Goal: Browse casually: Explore the website without a specific task or goal

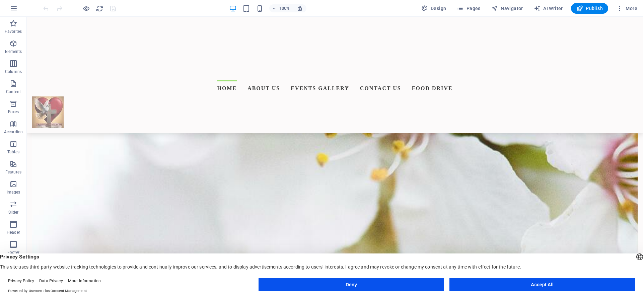
scroll to position [1957, 0]
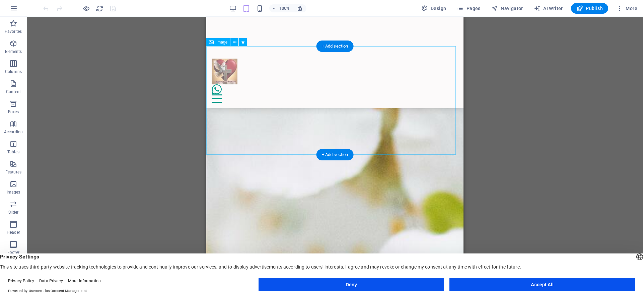
scroll to position [1865, 0]
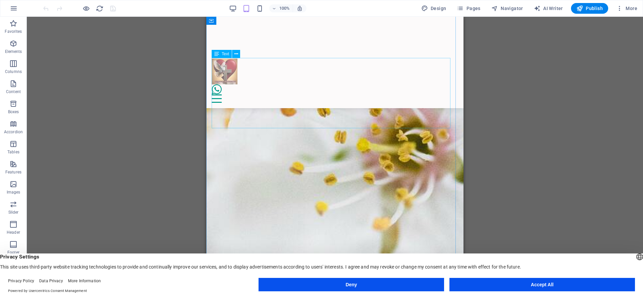
scroll to position [1613, 0]
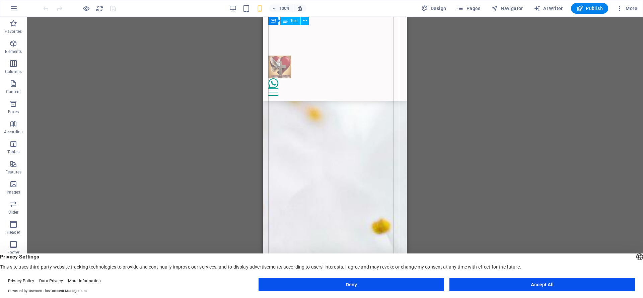
scroll to position [1061, 0]
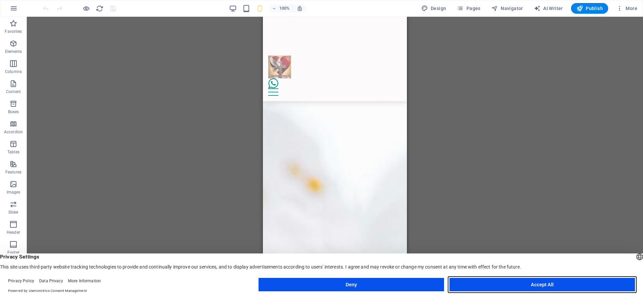
click at [0, 0] on button "Accept All" at bounding box center [0, 0] width 0 height 0
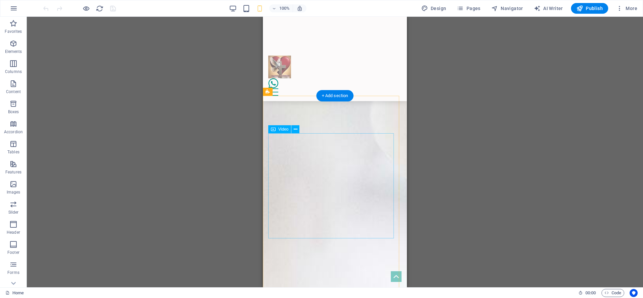
scroll to position [2317, 0]
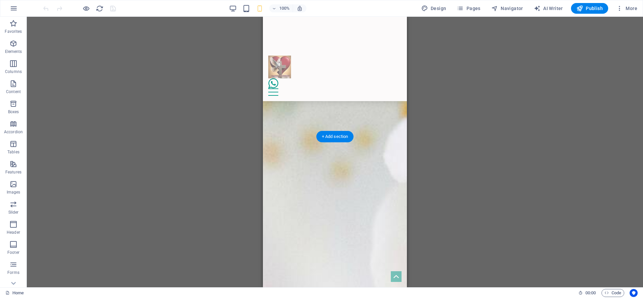
scroll to position [2166, 0]
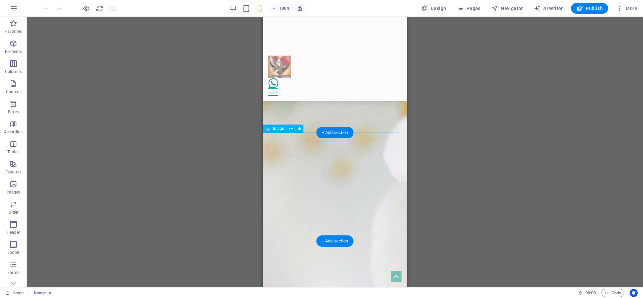
drag, startPoint x: 358, startPoint y: 161, endPoint x: 373, endPoint y: 162, distance: 15.1
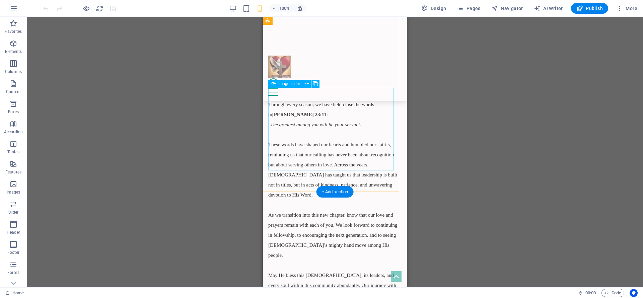
scroll to position [2468, 0]
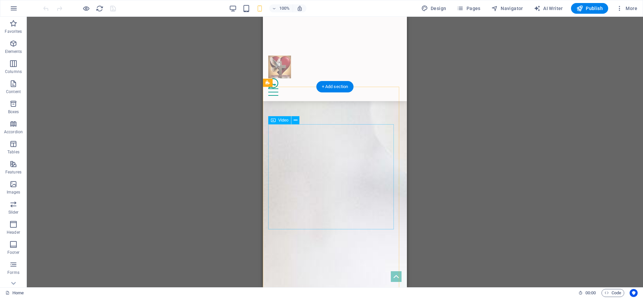
scroll to position [2326, 0]
